Goal: Task Accomplishment & Management: Use online tool/utility

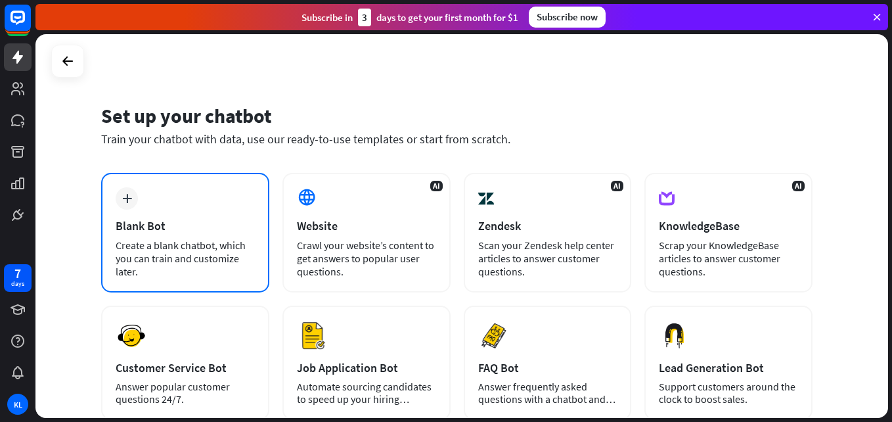
click at [261, 193] on div "plus Blank Bot Create a blank chatbot, which you can train and customize later." at bounding box center [185, 233] width 168 height 120
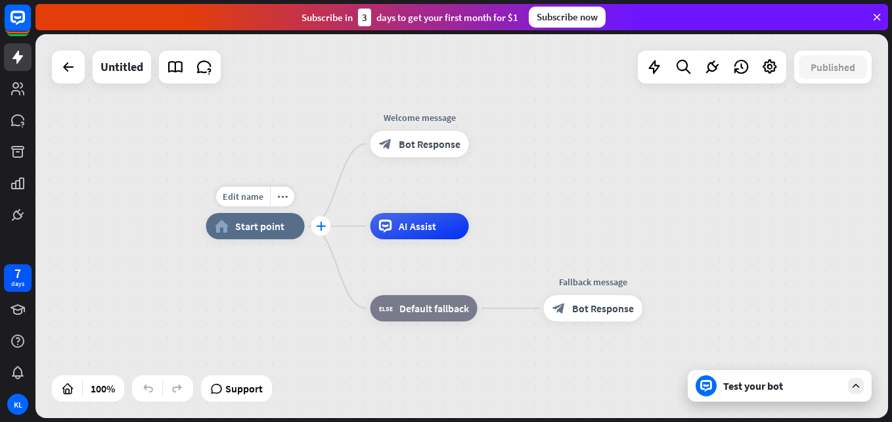
click at [327, 223] on div "plus" at bounding box center [321, 226] width 20 height 20
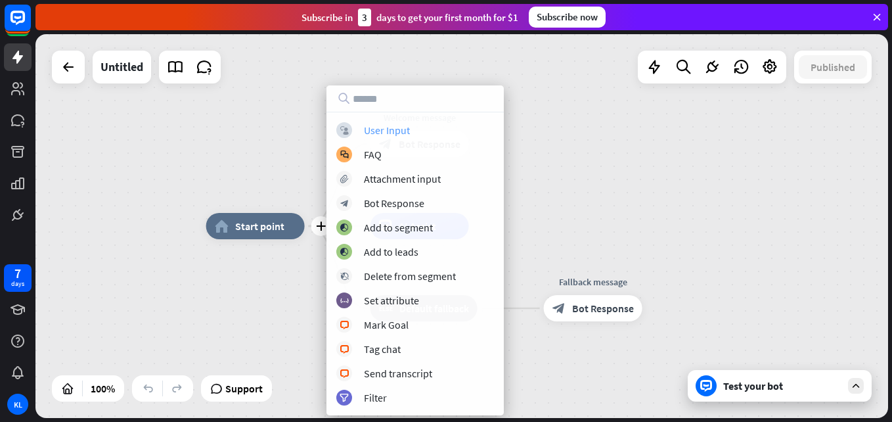
click at [413, 136] on div "block_user_input User Input" at bounding box center [415, 130] width 158 height 16
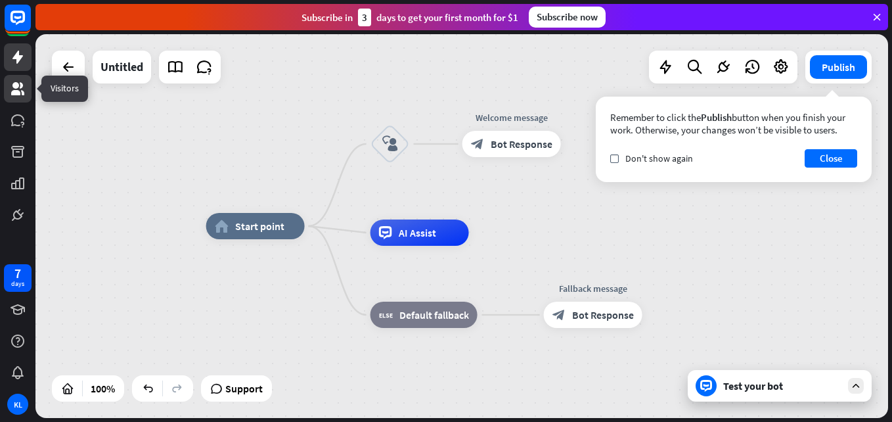
click at [20, 95] on icon at bounding box center [17, 88] width 13 height 13
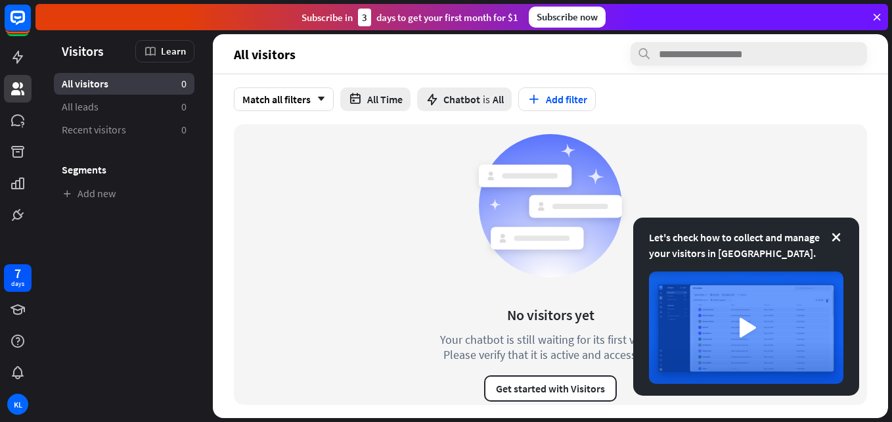
click at [843, 241] on div "Let's check how to collect and manage your visitors in [GEOGRAPHIC_DATA]." at bounding box center [746, 245] width 194 height 32
click at [838, 236] on icon at bounding box center [836, 237] width 13 height 13
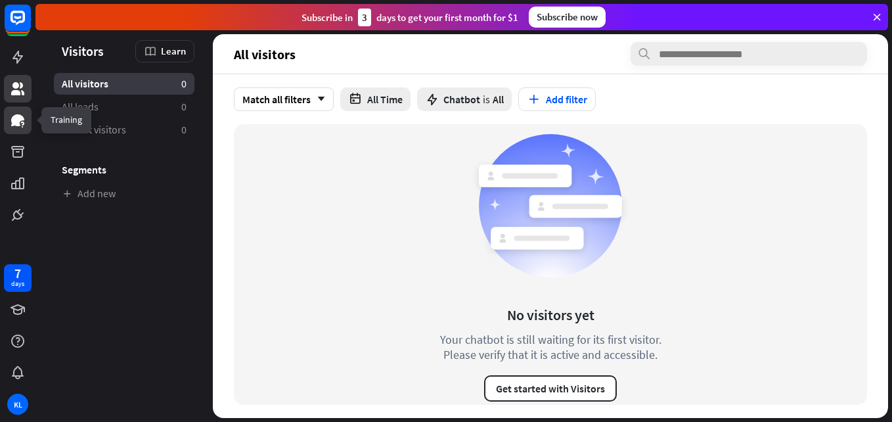
click at [18, 129] on link at bounding box center [18, 120] width 28 height 28
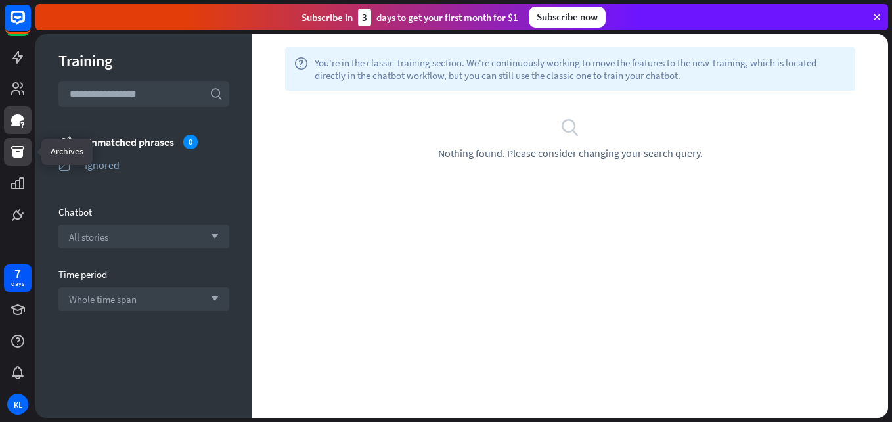
click at [15, 158] on icon at bounding box center [18, 152] width 16 height 16
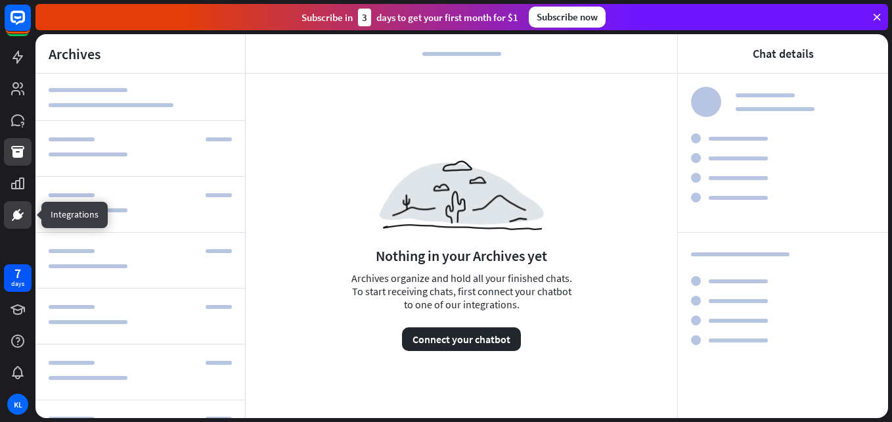
click at [18, 210] on icon at bounding box center [18, 215] width 16 height 16
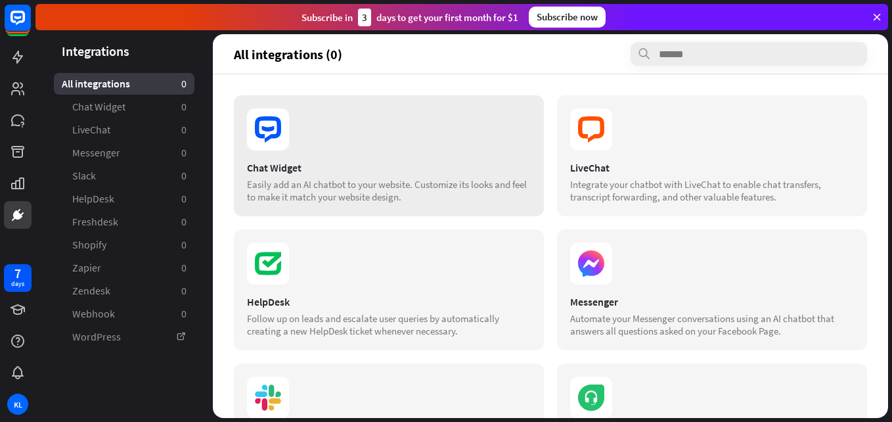
click at [272, 124] on icon at bounding box center [268, 129] width 42 height 42
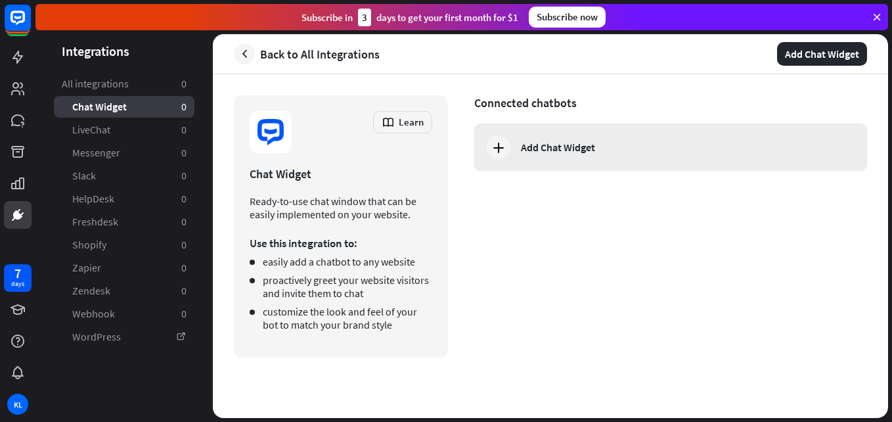
click at [502, 145] on icon at bounding box center [499, 147] width 16 height 16
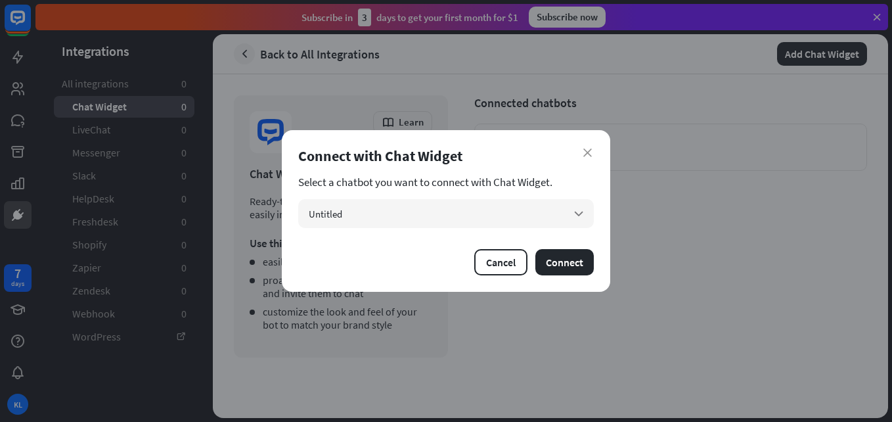
click at [580, 161] on div "Connect with Chat Widget" at bounding box center [446, 156] width 296 height 18
click at [585, 148] on icon "close" at bounding box center [587, 152] width 9 height 9
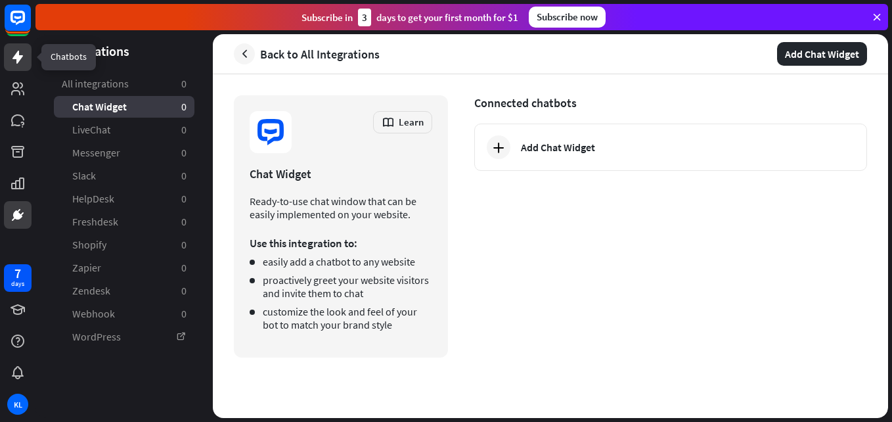
click at [20, 54] on icon at bounding box center [18, 57] width 16 height 16
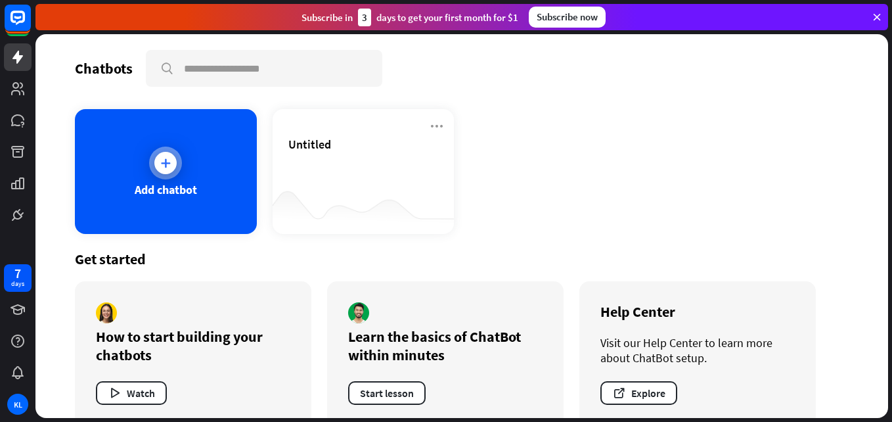
click at [133, 135] on div "Add chatbot" at bounding box center [166, 171] width 182 height 125
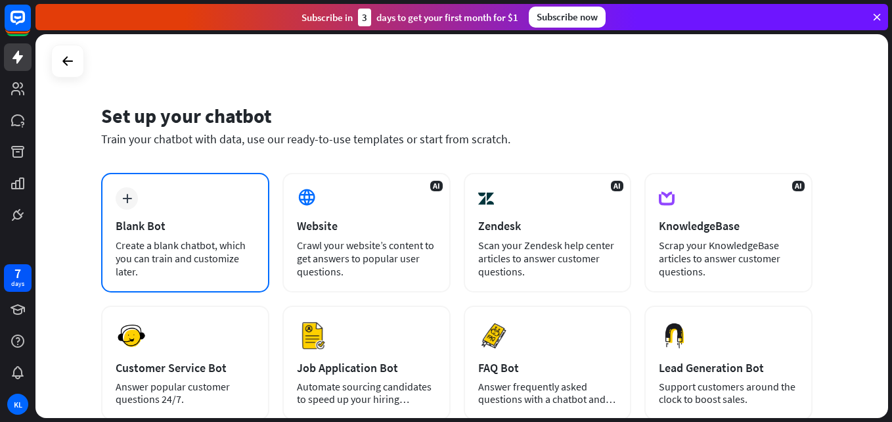
click at [240, 229] on div "Blank Bot" at bounding box center [185, 225] width 139 height 15
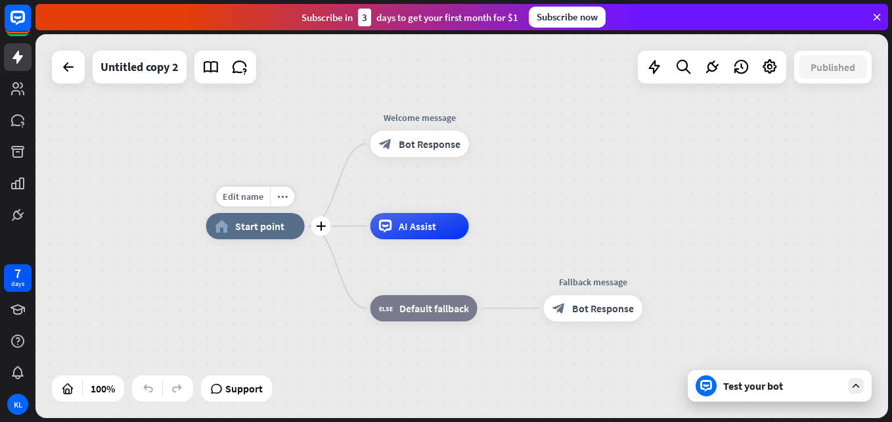
click at [282, 233] on div "home_2 Start point" at bounding box center [255, 226] width 99 height 26
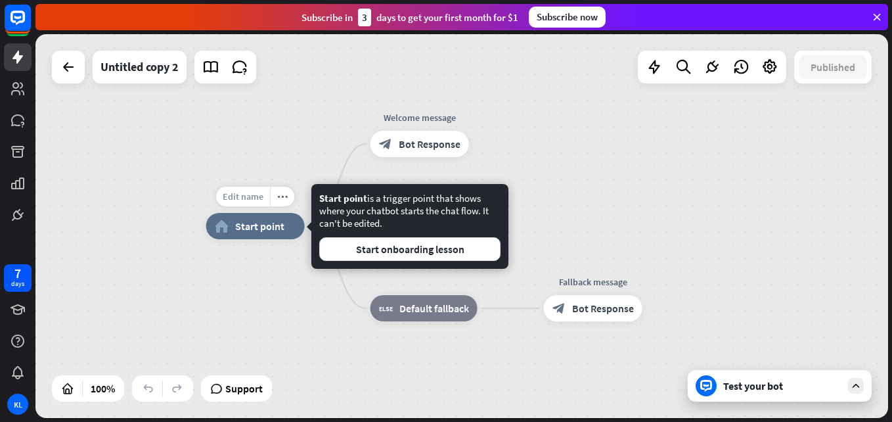
click at [266, 205] on div "Edit name" at bounding box center [243, 197] width 54 height 20
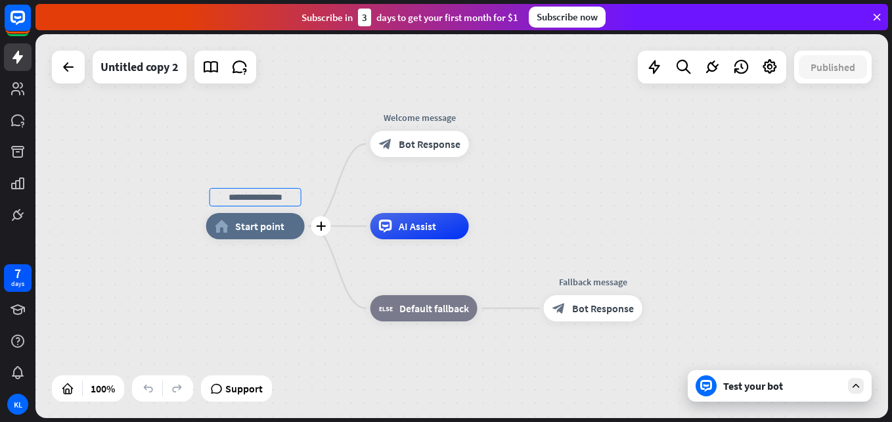
type input "*"
type input "**********"
click at [434, 136] on div "**********" at bounding box center [461, 226] width 853 height 384
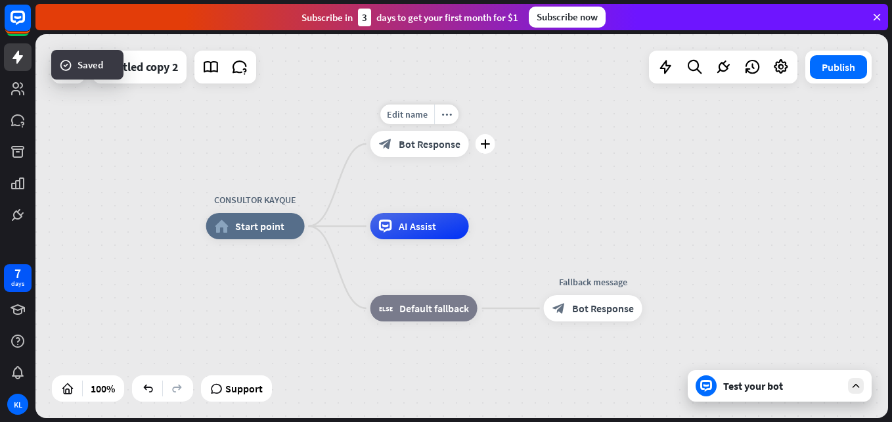
click at [434, 143] on span "Bot Response" at bounding box center [430, 143] width 62 height 13
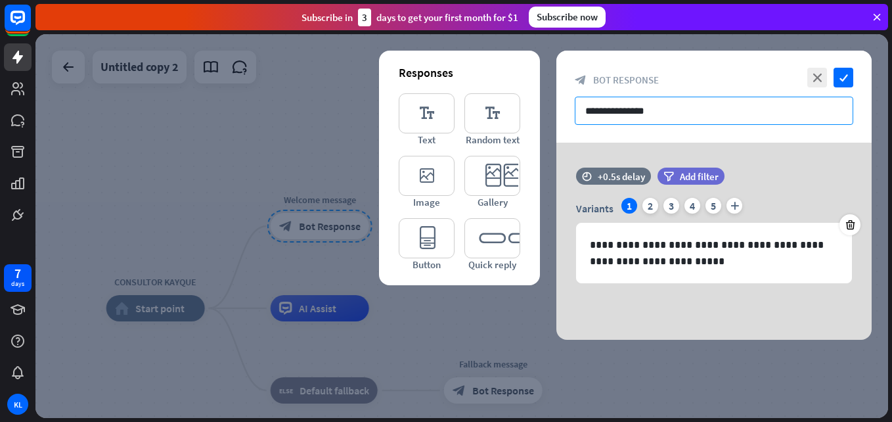
click at [576, 122] on input "**********" at bounding box center [714, 111] width 279 height 28
click at [545, 346] on div at bounding box center [461, 226] width 853 height 384
